Goal: Obtain resource: Obtain resource

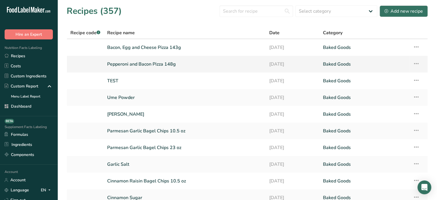
click at [133, 61] on link "Pepperoni and Bacon Pizza 148g" at bounding box center [184, 64] width 155 height 12
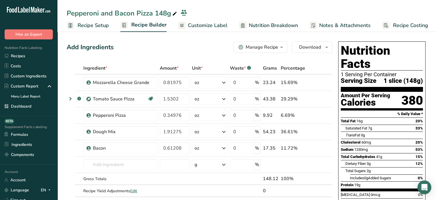
click at [243, 26] on div at bounding box center [242, 25] width 7 height 7
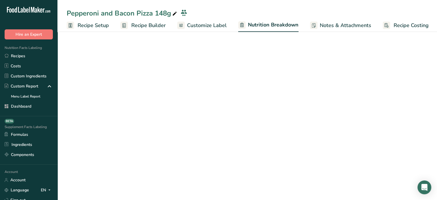
scroll to position [0, 1]
select select "Calories"
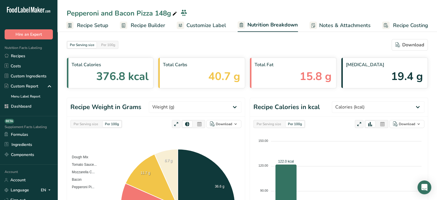
click at [83, 122] on div "Per Serving size" at bounding box center [85, 124] width 29 height 6
click at [208, 109] on select "Weight (g) Calories (kcal) Energy KJ (kj) Total Fat (g) Saturated Fat (g) Trans…" at bounding box center [195, 107] width 93 height 12
select select "Calories"
click at [171, 101] on select "Weight (g) Calories (kcal) Energy KJ (kj) Total Fat (g) Saturated Fat (g) Trans…" at bounding box center [195, 107] width 93 height 12
click at [199, 123] on icon at bounding box center [199, 124] width 5 height 8
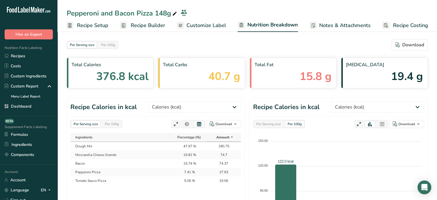
click at [148, 122] on div "Per Serving size Per 100g Download As image (.png) As table (.xlsx)" at bounding box center [155, 124] width 171 height 8
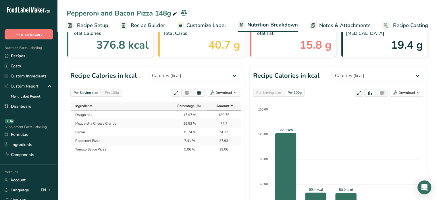
scroll to position [35, 0]
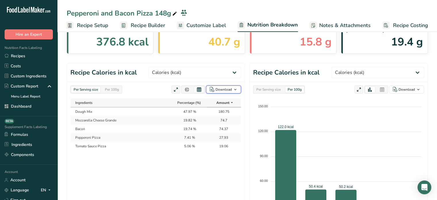
click at [222, 91] on div "Download" at bounding box center [224, 89] width 16 height 5
click at [217, 101] on div "As image (.png)" at bounding box center [222, 100] width 32 height 7
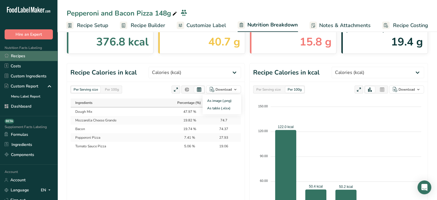
click at [41, 56] on link "Recipes" at bounding box center [29, 56] width 58 height 10
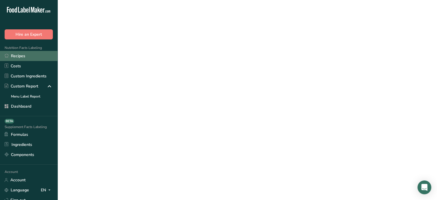
click at [41, 56] on link "Recipes" at bounding box center [29, 56] width 58 height 10
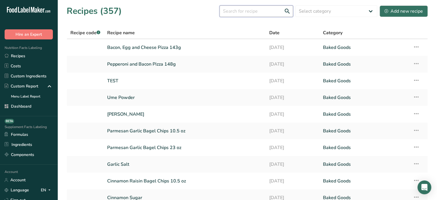
click at [267, 9] on input "text" at bounding box center [257, 11] width 74 height 12
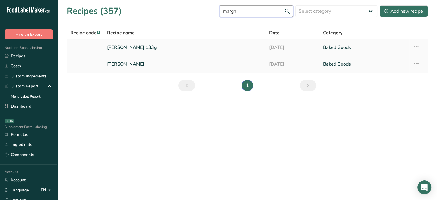
type input "margh"
click at [159, 45] on link "[PERSON_NAME] 133g" at bounding box center [184, 47] width 155 height 12
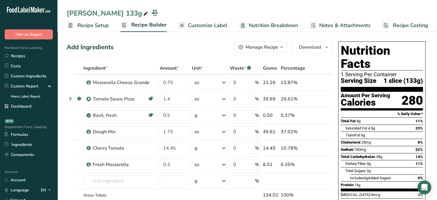
click at [259, 27] on span "Nutrition Breakdown" at bounding box center [273, 26] width 49 height 8
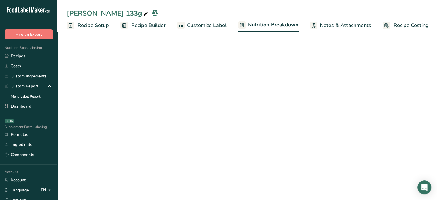
scroll to position [0, 1]
select select "Calories"
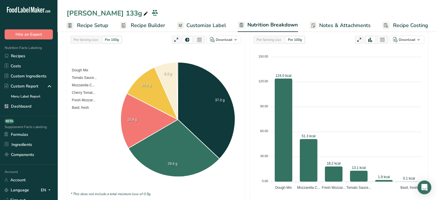
scroll to position [68, 0]
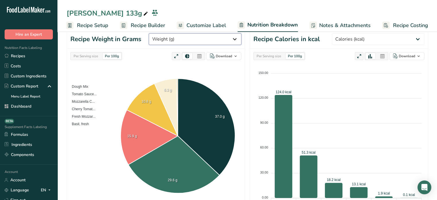
click at [205, 39] on select "Weight (g) Calories (kcal) Energy KJ (kj) Total Fat (g) Saturated Fat (g) Trans…" at bounding box center [195, 39] width 93 height 12
select select "Calories"
click at [171, 33] on select "Weight (g) Calories (kcal) Energy KJ (kj) Total Fat (g) Saturated Fat (g) Trans…" at bounding box center [195, 39] width 93 height 12
click at [201, 57] on icon at bounding box center [199, 56] width 5 height 8
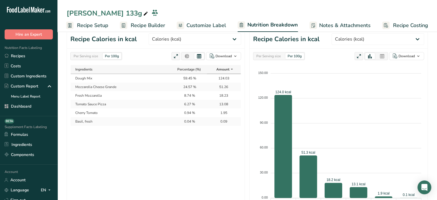
click at [97, 53] on div "Per Serving size" at bounding box center [85, 56] width 29 height 6
click at [219, 58] on div "Download" at bounding box center [224, 55] width 16 height 5
click at [219, 66] on div "As image (.png)" at bounding box center [222, 67] width 32 height 7
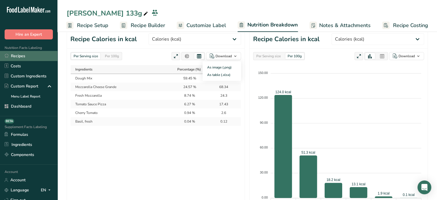
click at [36, 54] on link "Recipes" at bounding box center [29, 56] width 58 height 10
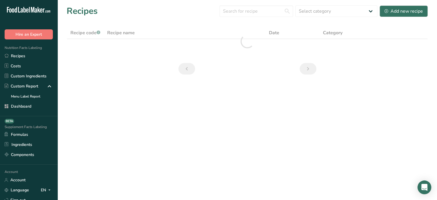
click at [238, 17] on div "Recipes Select category All Baked Cookies Baked Goods [GEOGRAPHIC_DATA] [GEOGRA…" at bounding box center [248, 11] width 362 height 13
click at [244, 13] on input "text" at bounding box center [257, 11] width 74 height 12
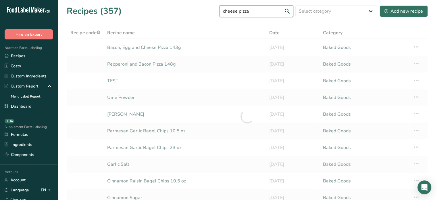
type input "cheese pizza"
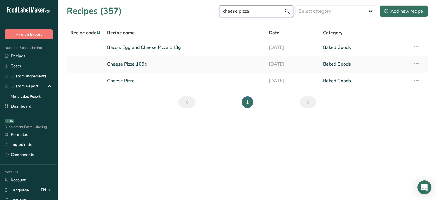
click at [245, 12] on input "cheese pizza" at bounding box center [257, 11] width 74 height 12
click at [120, 66] on link "Cheese Pizza 109g" at bounding box center [184, 64] width 155 height 12
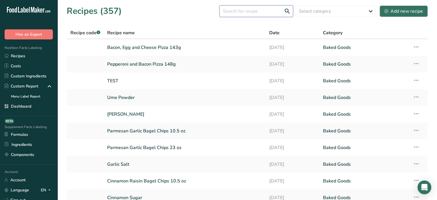
click at [246, 9] on input "text" at bounding box center [257, 11] width 74 height 12
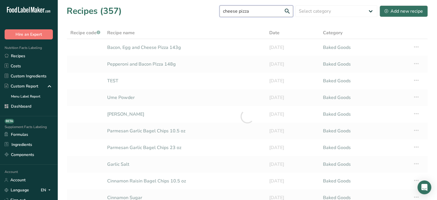
type input "cheese pizza"
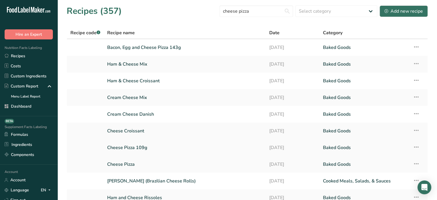
click at [135, 149] on link "Cheese Pizza 109g" at bounding box center [184, 147] width 155 height 12
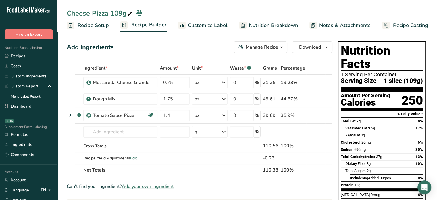
click at [188, 24] on span "Customize Label" at bounding box center [208, 26] width 40 height 8
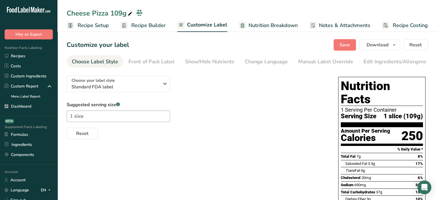
click at [267, 28] on span "Nutrition Breakdown" at bounding box center [273, 26] width 49 height 8
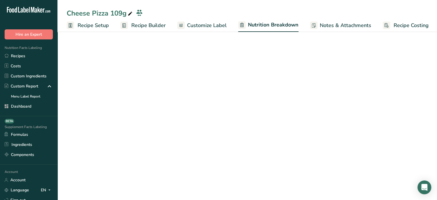
scroll to position [0, 1]
select select "Calories"
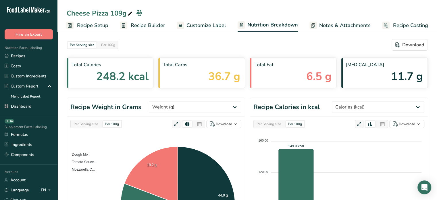
click at [92, 126] on div "Per Serving size" at bounding box center [85, 124] width 29 height 6
click at [226, 108] on select "Weight (g) Calories (kcal) Energy KJ (kj) Total Fat (g) Saturated Fat (g) Trans…" at bounding box center [195, 107] width 93 height 12
select select "Calories"
click at [171, 101] on select "Weight (g) Calories (kcal) Energy KJ (kj) Total Fat (g) Saturated Fat (g) Trans…" at bounding box center [195, 107] width 93 height 12
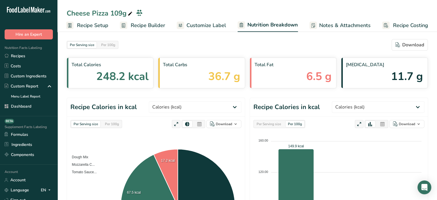
click at [202, 124] on icon at bounding box center [199, 124] width 5 height 8
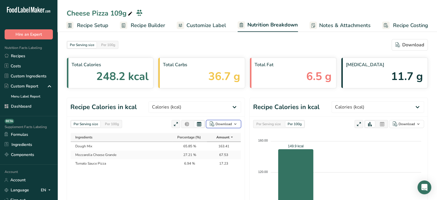
click at [221, 124] on div "Download" at bounding box center [224, 123] width 16 height 5
click at [220, 135] on div "As image (.png)" at bounding box center [222, 134] width 32 height 7
click at [22, 55] on link "Recipes" at bounding box center [29, 56] width 58 height 10
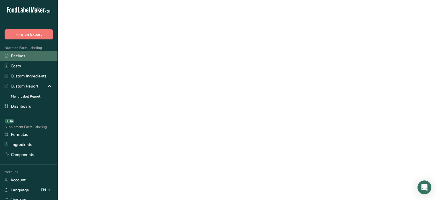
click at [22, 55] on link "Recipes" at bounding box center [29, 56] width 58 height 10
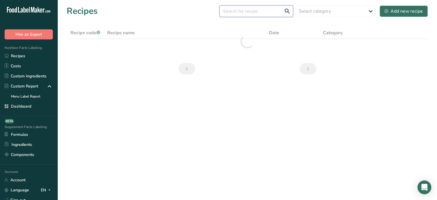
click at [264, 16] on input "text" at bounding box center [257, 11] width 74 height 12
paste input "Pepperoni"
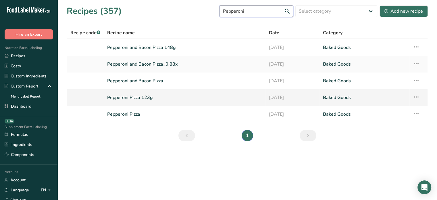
type input "Pepperoni"
click at [137, 94] on link "Pepperoni Pizza 123g" at bounding box center [184, 97] width 155 height 12
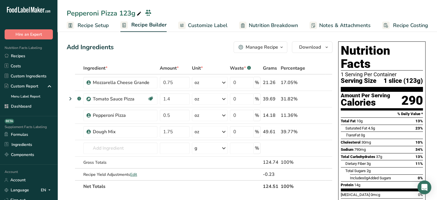
click at [221, 22] on span "Customize Label" at bounding box center [208, 26] width 40 height 8
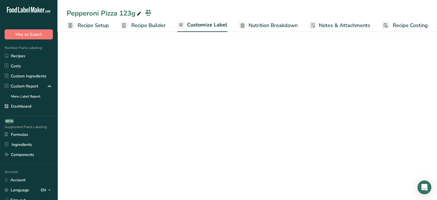
click at [247, 26] on link "Nutrition Breakdown" at bounding box center [268, 25] width 59 height 13
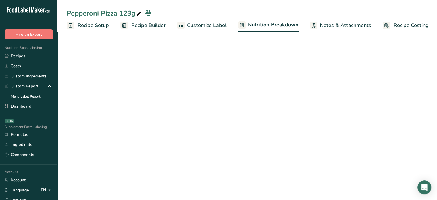
scroll to position [0, 1]
select select "Calories"
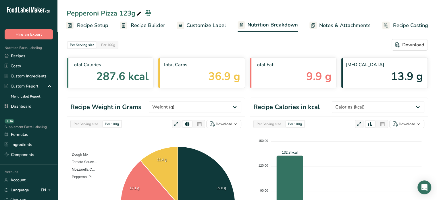
click at [87, 122] on div "Per Serving size" at bounding box center [85, 124] width 29 height 6
click at [230, 109] on select "Weight (g) Calories (kcal) Energy KJ (kj) Total Fat (g) Saturated Fat (g) Trans…" at bounding box center [195, 107] width 93 height 12
select select "Calories"
click at [171, 101] on select "Weight (g) Calories (kcal) Energy KJ (kj) Total Fat (g) Saturated Fat (g) Trans…" at bounding box center [195, 107] width 93 height 12
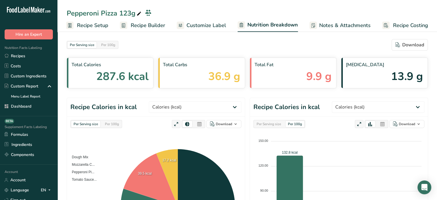
click at [201, 122] on icon at bounding box center [199, 124] width 5 height 8
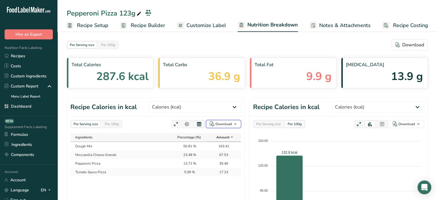
click at [223, 125] on div "Download" at bounding box center [224, 123] width 16 height 5
click at [224, 136] on div "As image (.png)" at bounding box center [222, 134] width 32 height 7
click at [232, 136] on icon at bounding box center [232, 137] width 5 height 7
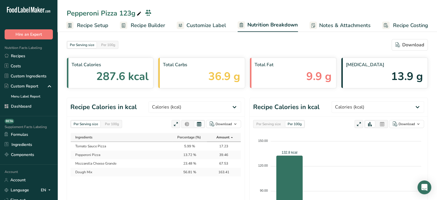
click at [232, 136] on icon at bounding box center [232, 137] width 5 height 7
